Goal: Transaction & Acquisition: Download file/media

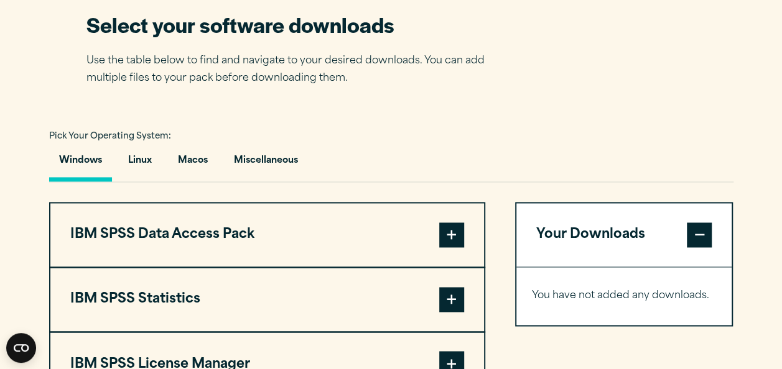
scroll to position [933, 0]
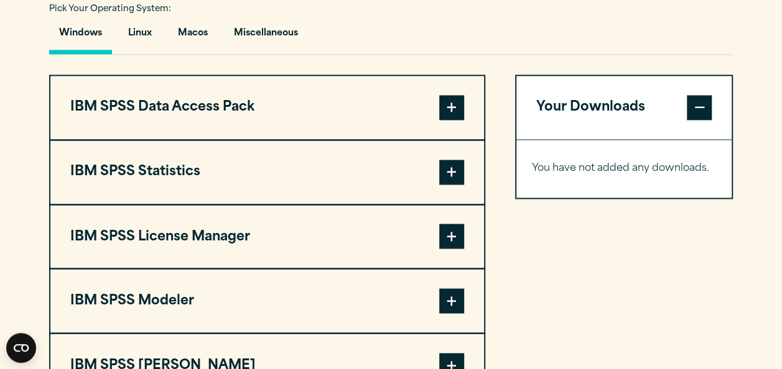
click at [376, 173] on button "IBM SPSS Statistics" at bounding box center [267, 172] width 434 height 63
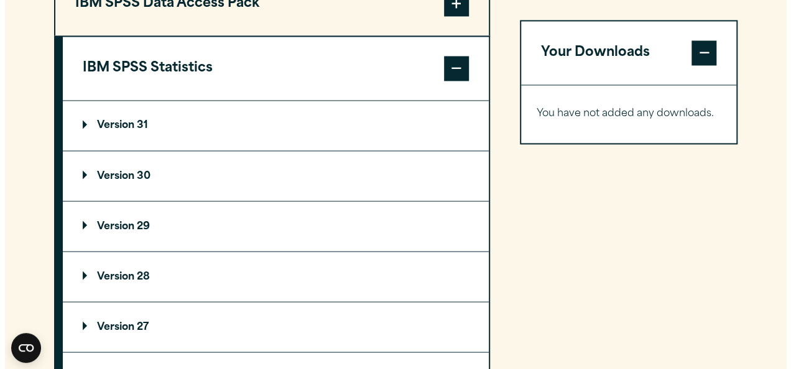
scroll to position [1120, 0]
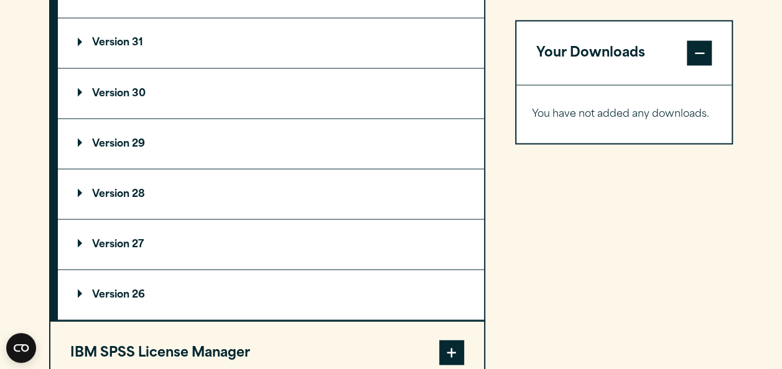
click at [341, 95] on summary "Version 30" at bounding box center [271, 93] width 426 height 50
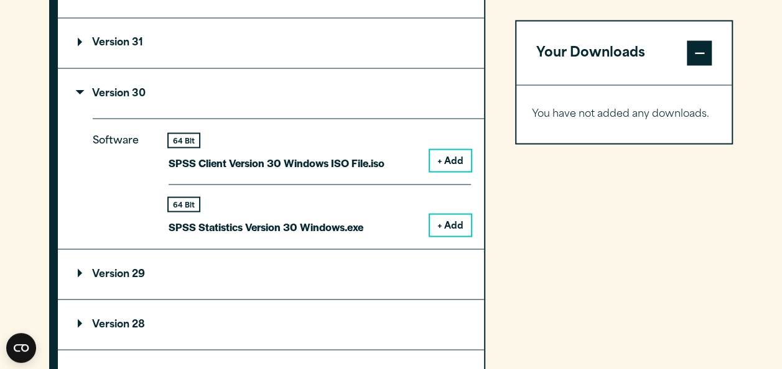
click at [449, 221] on button "+ Add" at bounding box center [450, 225] width 41 height 21
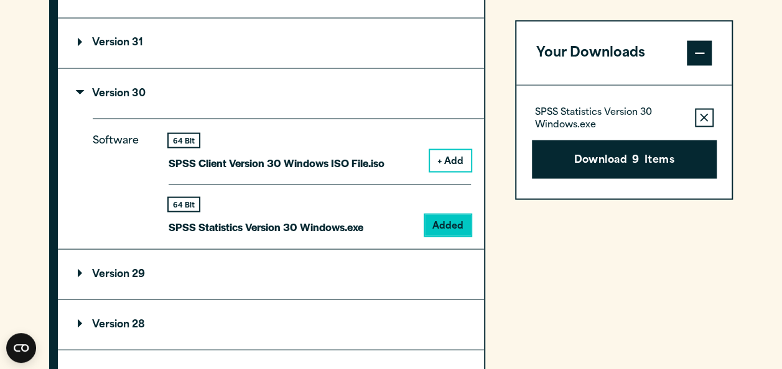
drag, startPoint x: 349, startPoint y: 226, endPoint x: 651, endPoint y: 106, distance: 324.9
click at [349, 226] on p "SPSS Statistics Version 30 Windows.exe" at bounding box center [266, 227] width 195 height 18
click at [672, 156] on button "Download 9 Items" at bounding box center [624, 159] width 185 height 39
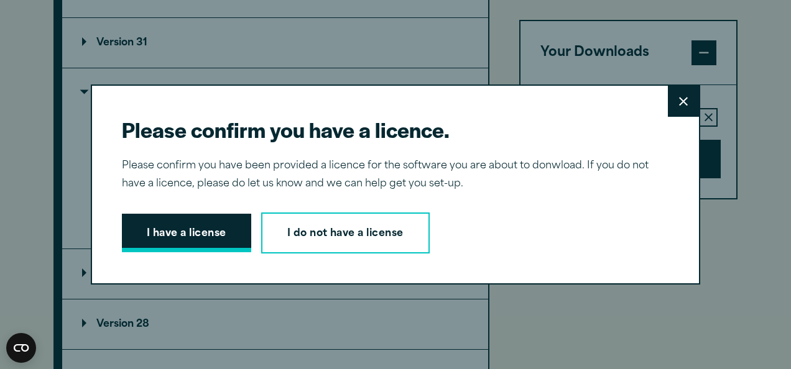
click at [205, 236] on button "I have a license" at bounding box center [186, 233] width 129 height 39
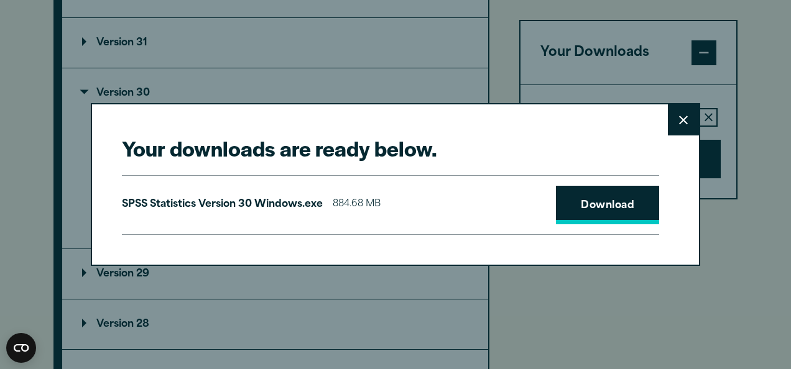
click at [615, 207] on link "Download" at bounding box center [607, 205] width 103 height 39
click at [556, 186] on link "Download" at bounding box center [607, 205] width 103 height 39
click at [408, 211] on div "SPSS Statistics Version 30 Windows.exe 884.68 MB Download" at bounding box center [390, 205] width 537 height 60
click at [615, 207] on link "Download" at bounding box center [607, 205] width 103 height 39
click at [601, 219] on link "Download" at bounding box center [607, 205] width 103 height 39
